Goal: Use online tool/utility: Utilize a website feature to perform a specific function

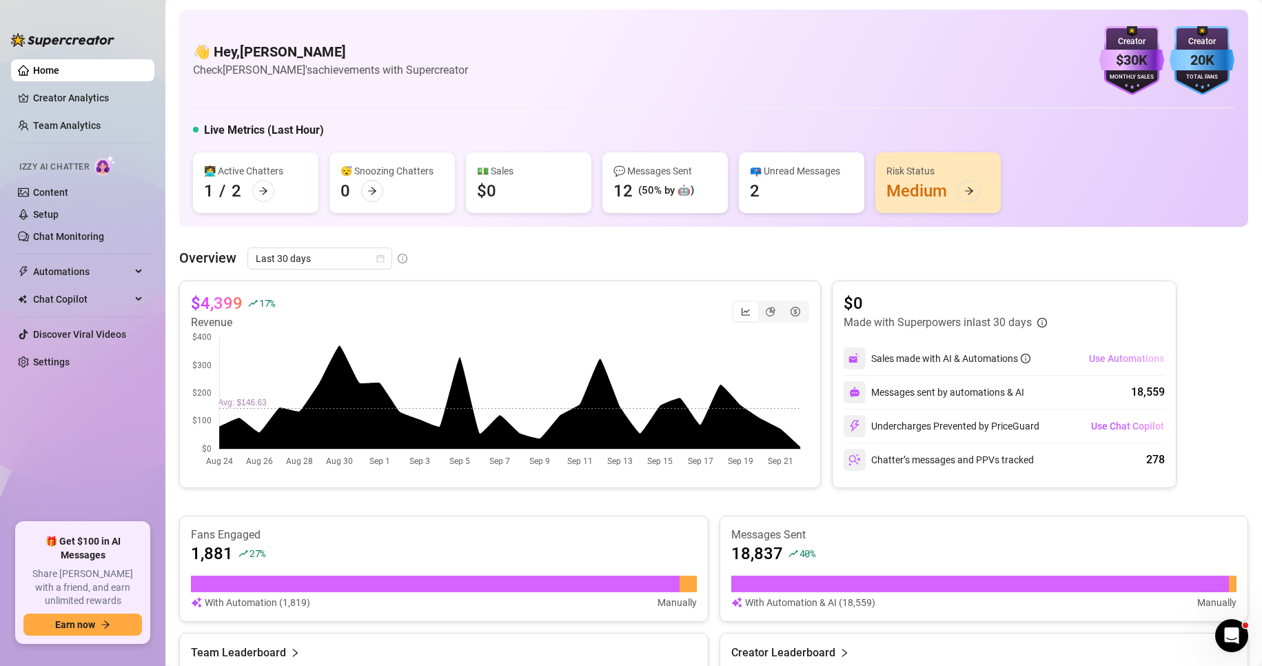
click at [1091, 357] on span "Use Automations" at bounding box center [1126, 358] width 75 height 11
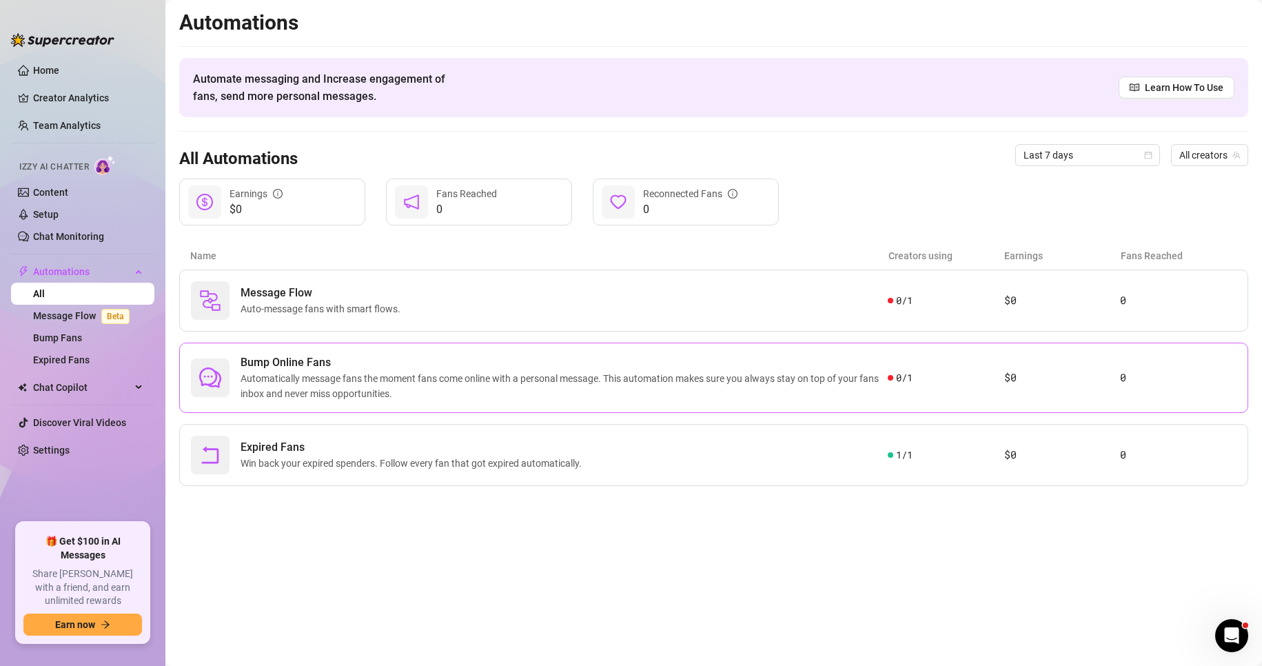
click at [421, 372] on span "Automatically message fans the moment fans come online with a personal message.…" at bounding box center [564, 386] width 647 height 30
click at [445, 470] on span "Win back your expired spenders. Follow every fan that got expired automatically." at bounding box center [414, 463] width 347 height 15
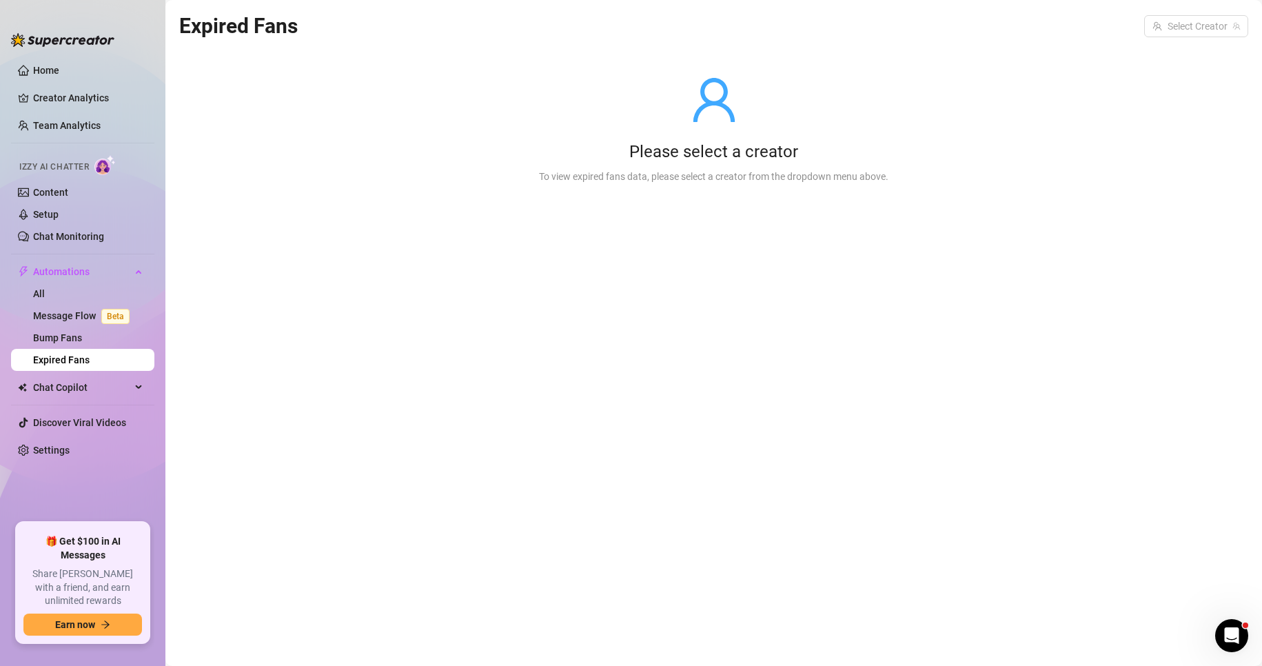
click at [649, 161] on div "Please select a creator" at bounding box center [713, 152] width 349 height 22
click at [1162, 26] on input "search" at bounding box center [1189, 26] width 75 height 21
click at [1166, 46] on div "[PERSON_NAME] ( realaudreyxxx )" at bounding box center [1153, 54] width 168 height 17
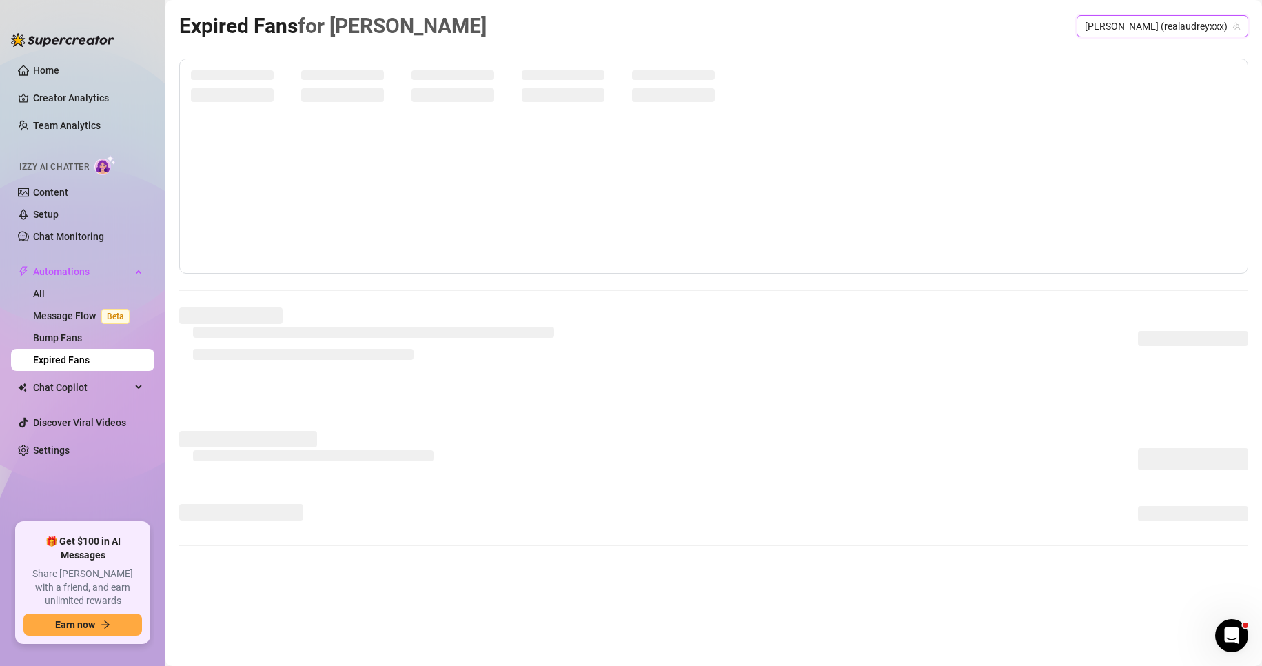
click at [1161, 56] on div "Expired Fans for [PERSON_NAME] [PERSON_NAME] (realaudreyxxx) [PERSON_NAME] (rea…" at bounding box center [713, 317] width 1069 height 615
